Goal: Transaction & Acquisition: Purchase product/service

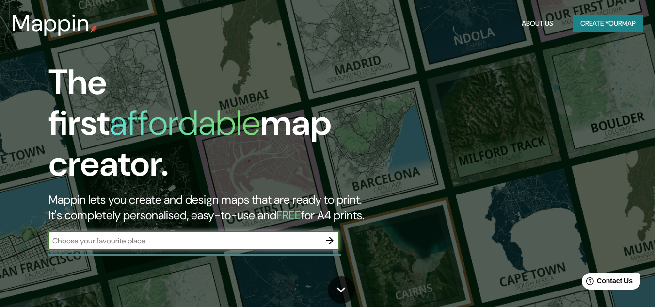
drag, startPoint x: 603, startPoint y: 0, endPoint x: 164, endPoint y: 229, distance: 495.3
click at [164, 235] on input "text" at bounding box center [185, 240] width 272 height 11
click at [612, 27] on button "Create your map" at bounding box center [608, 24] width 71 height 18
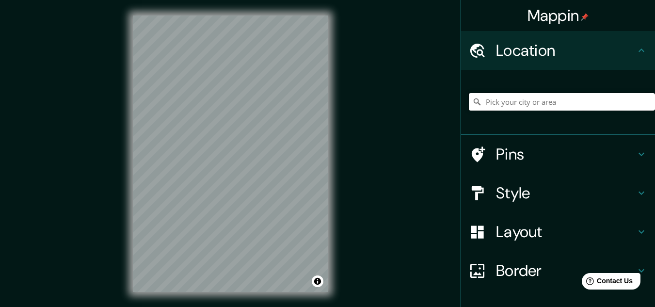
click at [540, 101] on input "Pick your city or area" at bounding box center [562, 101] width 186 height 17
type input "S'lp, Municipalidad [PERSON_NAME][GEOGRAPHIC_DATA], [GEOGRAPHIC_DATA]"
click at [644, 100] on icon "Clear" at bounding box center [648, 102] width 8 height 8
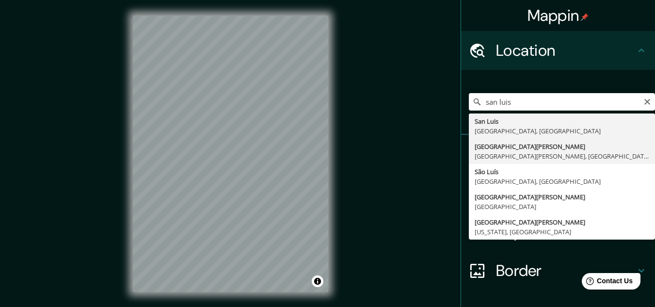
type input "[GEOGRAPHIC_DATA][PERSON_NAME], [GEOGRAPHIC_DATA][PERSON_NAME], [GEOGRAPHIC_DAT…"
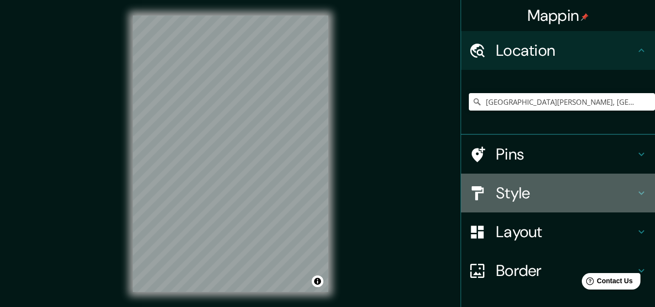
click at [518, 190] on h4 "Style" at bounding box center [566, 192] width 140 height 19
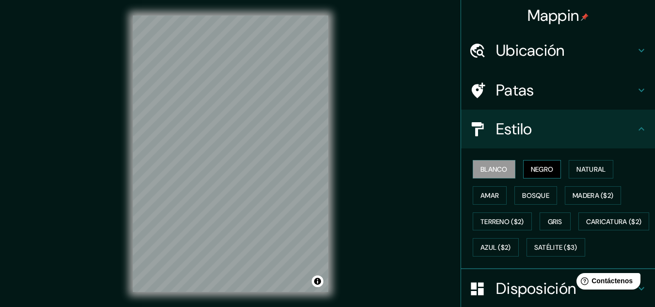
click at [538, 168] on font "Negro" at bounding box center [542, 169] width 23 height 9
click at [578, 169] on font "Natural" at bounding box center [591, 169] width 29 height 9
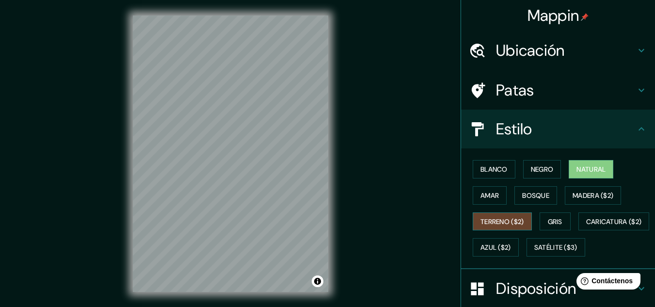
click at [509, 226] on font "Terreno ($2)" at bounding box center [503, 221] width 44 height 13
click at [522, 199] on font "Bosque" at bounding box center [535, 195] width 27 height 9
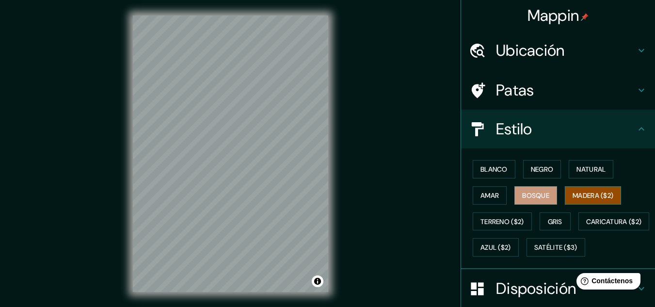
click at [579, 192] on font "Madera ($2)" at bounding box center [593, 195] width 41 height 9
click at [540, 226] on button "Gris" at bounding box center [555, 221] width 31 height 18
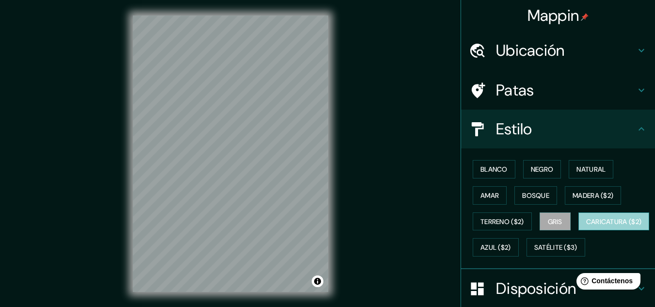
click at [586, 226] on font "Caricatura ($2)" at bounding box center [614, 221] width 56 height 9
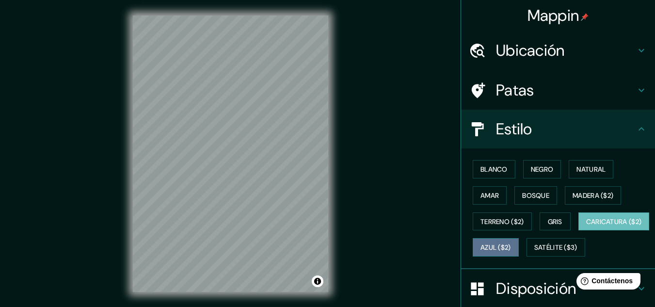
click at [511, 252] on font "Azul ($2)" at bounding box center [496, 247] width 31 height 9
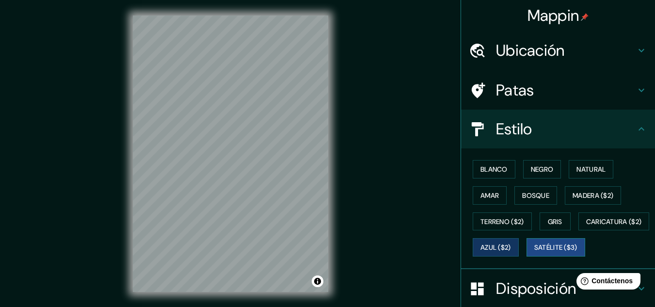
click at [534, 252] on font "Satélite ($3)" at bounding box center [555, 247] width 43 height 9
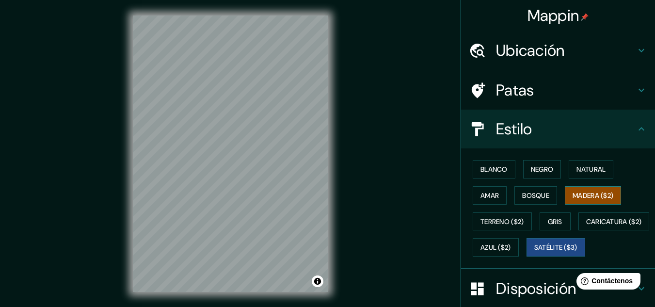
click at [583, 199] on font "Madera ($2)" at bounding box center [593, 195] width 41 height 9
click at [488, 162] on button "Blanco" at bounding box center [494, 169] width 43 height 18
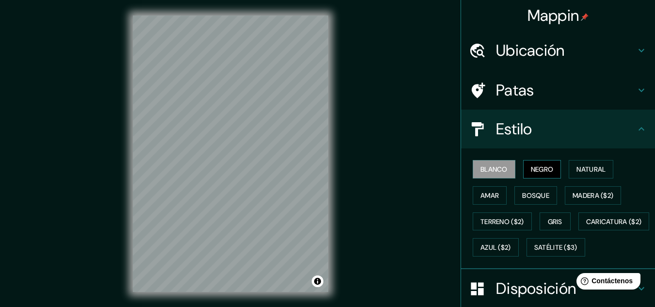
click at [523, 161] on button "Negro" at bounding box center [542, 169] width 38 height 18
click at [643, 132] on div "Estilo" at bounding box center [558, 129] width 194 height 39
click at [636, 125] on icon at bounding box center [642, 129] width 12 height 12
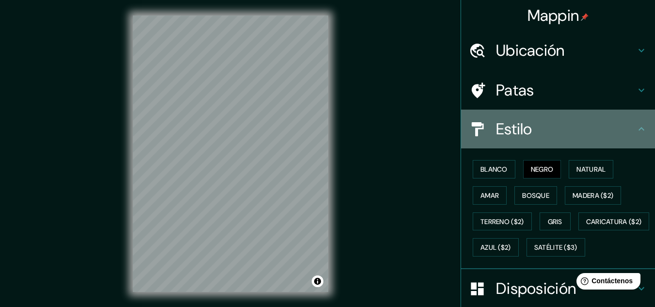
click at [636, 129] on icon at bounding box center [642, 129] width 12 height 12
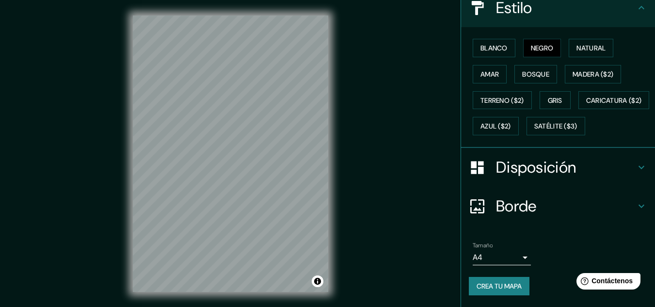
scroll to position [147, 0]
click at [525, 177] on font "Disposición" at bounding box center [536, 167] width 80 height 20
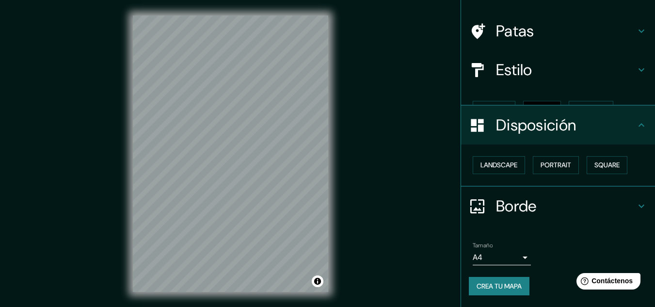
scroll to position [43, 0]
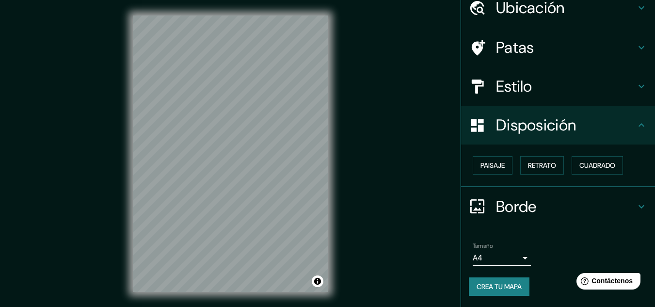
click at [636, 129] on icon at bounding box center [642, 125] width 12 height 12
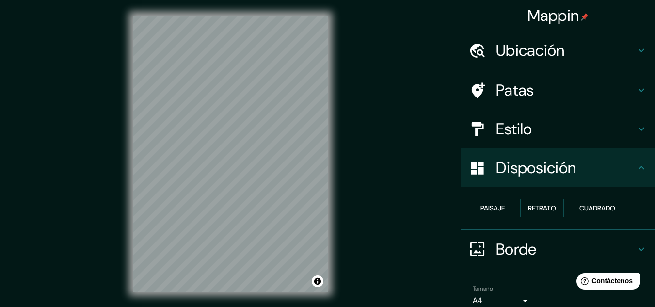
click at [549, 103] on div "Patas" at bounding box center [558, 90] width 194 height 39
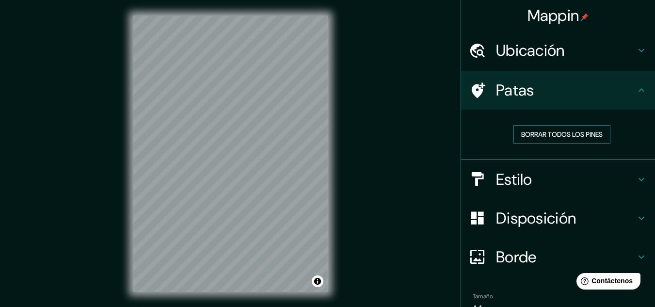
click at [566, 133] on font "Borrar todos los pines" at bounding box center [561, 134] width 81 height 9
click at [552, 58] on font "Ubicación" at bounding box center [530, 50] width 69 height 20
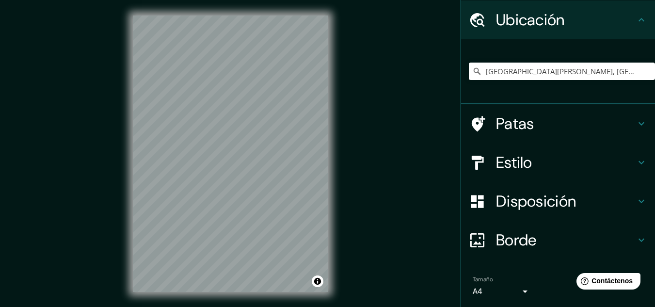
scroll to position [65, 0]
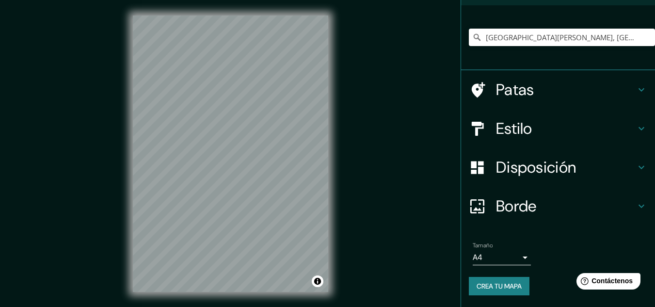
click at [539, 206] on h4 "Borde" at bounding box center [566, 205] width 140 height 19
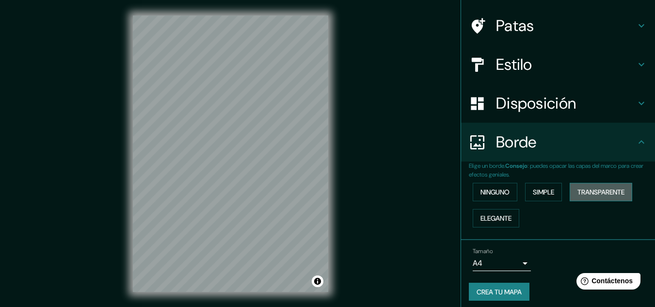
click at [570, 189] on button "Transparente" at bounding box center [601, 192] width 63 height 18
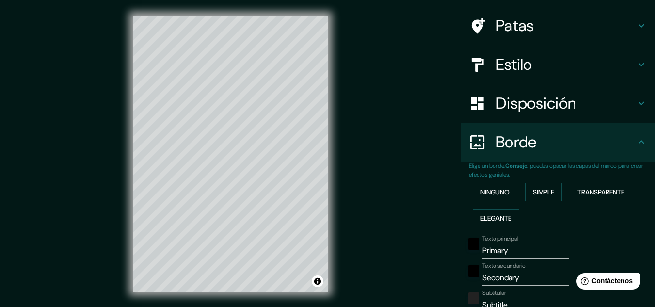
click at [488, 194] on font "Ninguno" at bounding box center [495, 192] width 29 height 9
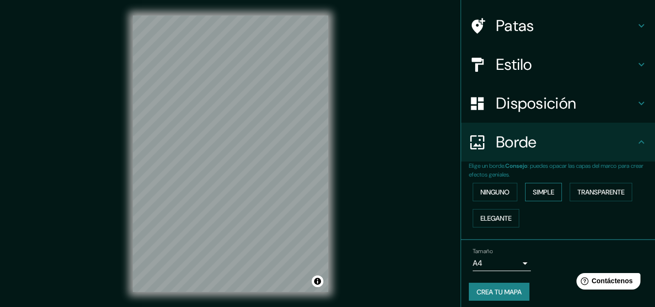
click at [533, 195] on font "Simple" at bounding box center [543, 192] width 21 height 9
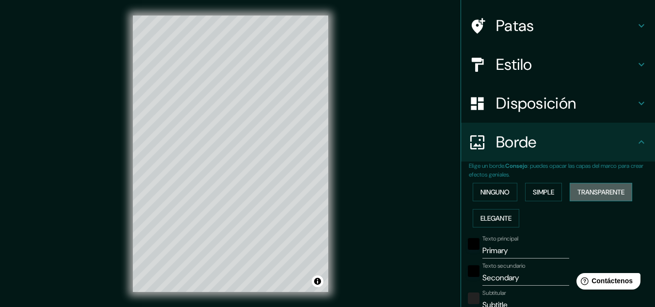
click at [572, 193] on button "Transparente" at bounding box center [601, 192] width 63 height 18
click at [504, 216] on font "Elegante" at bounding box center [496, 218] width 31 height 9
click at [486, 196] on font "Ninguno" at bounding box center [495, 192] width 29 height 9
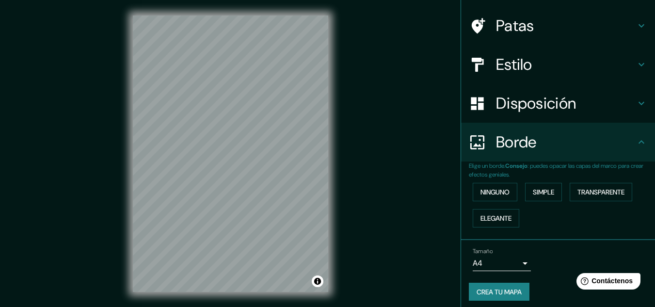
scroll to position [70, 0]
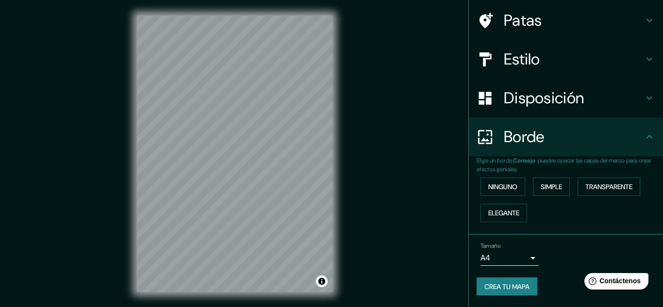
click at [520, 261] on body "Mappin Ubicación [GEOGRAPHIC_DATA][PERSON_NAME], [GEOGRAPHIC_DATA][PERSON_NAME]…" at bounding box center [331, 153] width 663 height 307
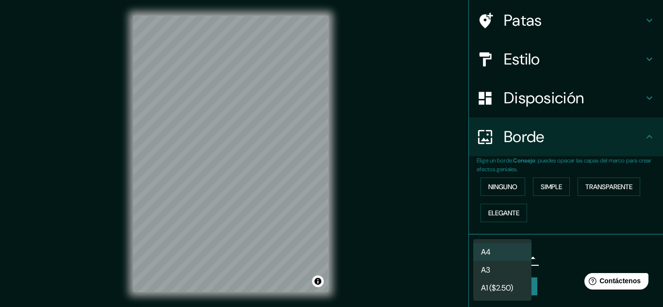
click at [583, 210] on div at bounding box center [331, 153] width 663 height 307
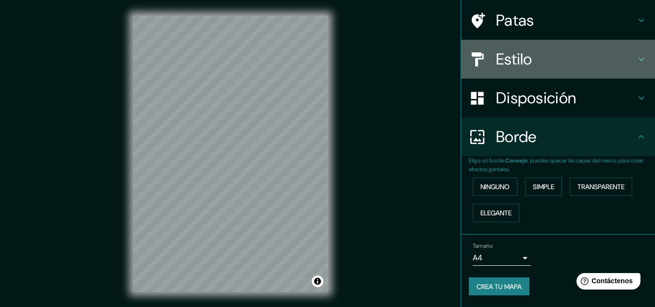
click at [558, 54] on h4 "Estilo" at bounding box center [566, 58] width 140 height 19
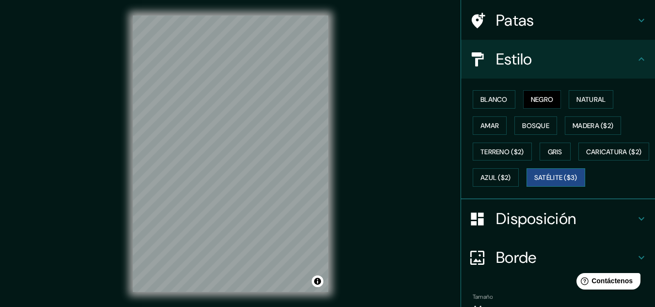
click at [534, 182] on font "Satélite ($3)" at bounding box center [555, 178] width 43 height 9
click at [592, 128] on font "Madera ($2)" at bounding box center [593, 125] width 41 height 9
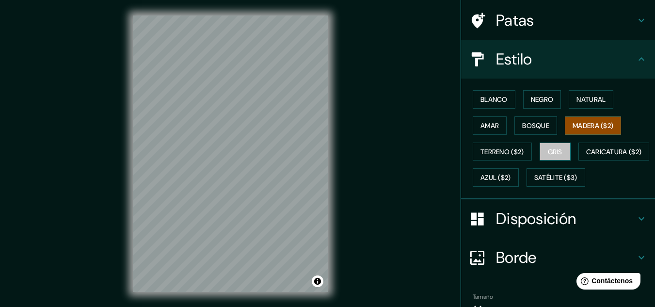
click at [559, 146] on button "Gris" at bounding box center [555, 152] width 31 height 18
click at [580, 131] on font "Madera ($2)" at bounding box center [593, 125] width 41 height 13
click at [481, 94] on font "Blanco" at bounding box center [494, 99] width 27 height 13
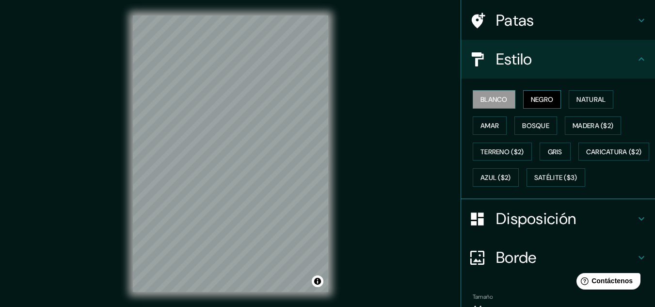
click at [537, 98] on font "Negro" at bounding box center [542, 99] width 23 height 9
click at [498, 103] on font "Blanco" at bounding box center [494, 99] width 27 height 9
click at [577, 104] on font "Natural" at bounding box center [591, 99] width 29 height 13
click at [499, 97] on font "Blanco" at bounding box center [494, 99] width 27 height 9
